Goal: Navigation & Orientation: Find specific page/section

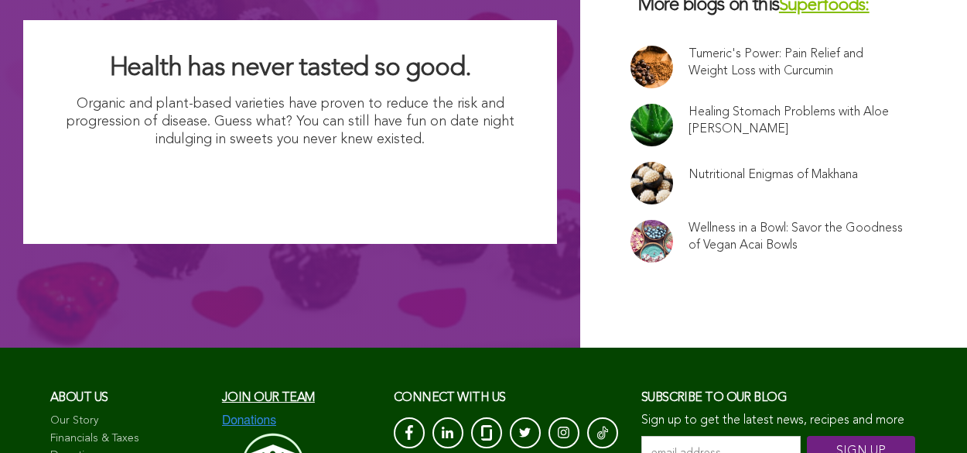
scroll to position [10213, 0]
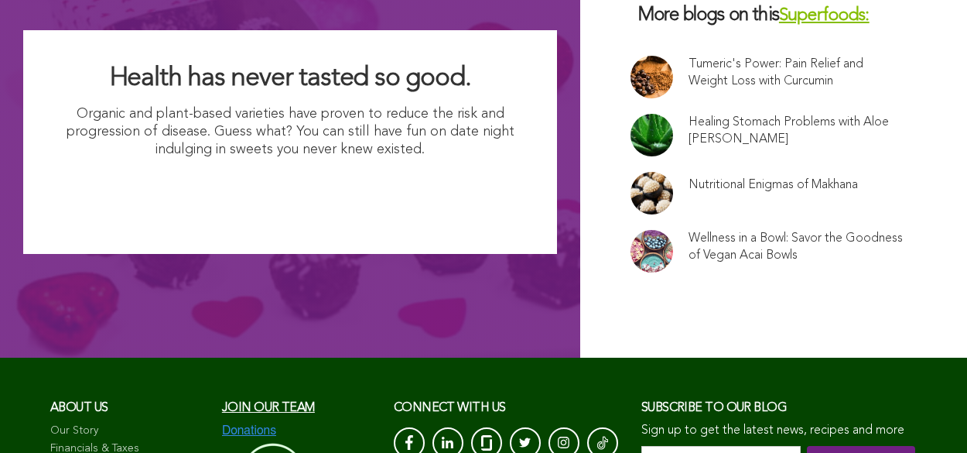
click at [222, 402] on span "Join our team" at bounding box center [268, 408] width 93 height 12
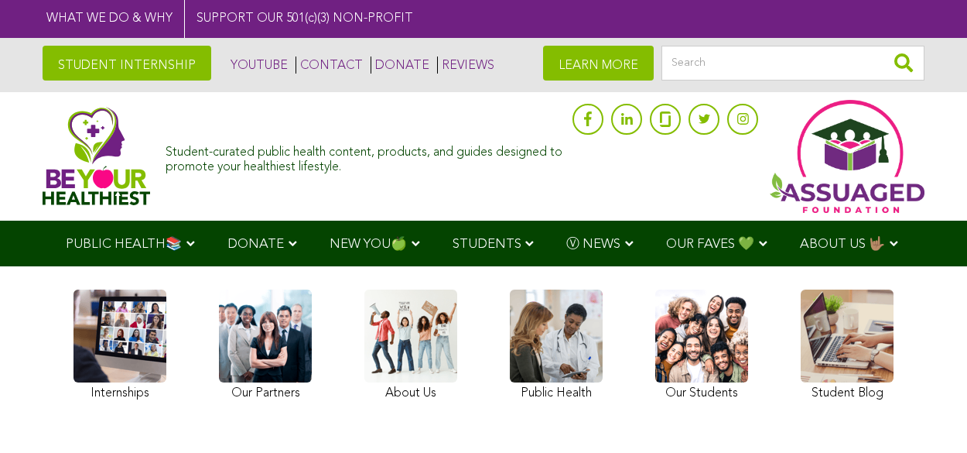
click at [67, 155] on img at bounding box center [97, 156] width 108 height 98
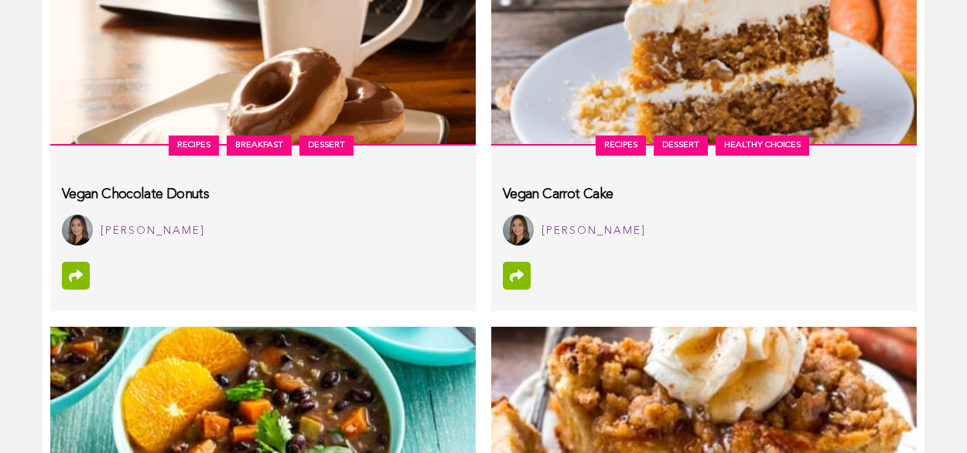
scroll to position [7378, 0]
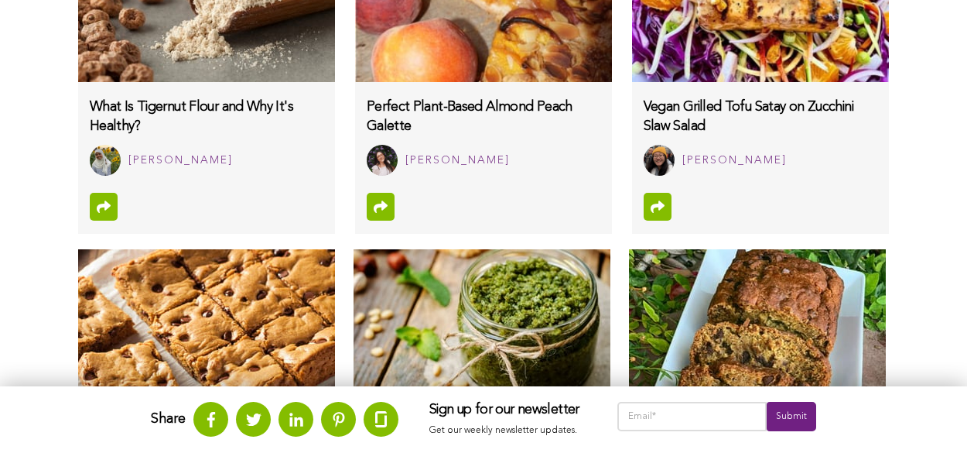
scroll to position [1297, 0]
